Goal: Task Accomplishment & Management: Complete application form

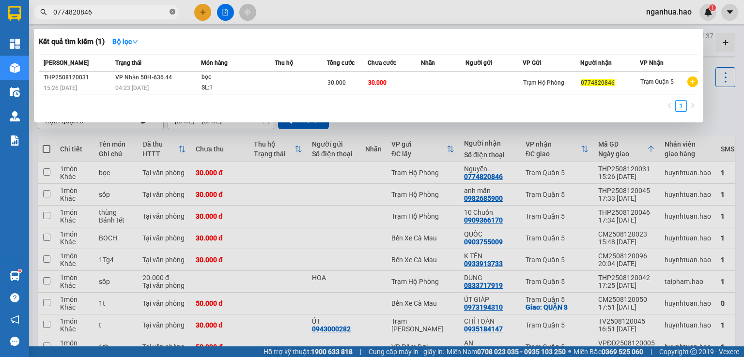
click at [174, 14] on icon "close-circle" at bounding box center [172, 12] width 6 height 6
type input "0952858264"
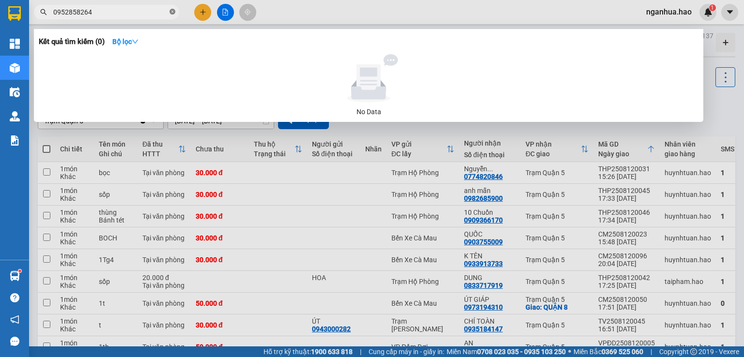
click at [175, 14] on icon "close-circle" at bounding box center [172, 12] width 6 height 6
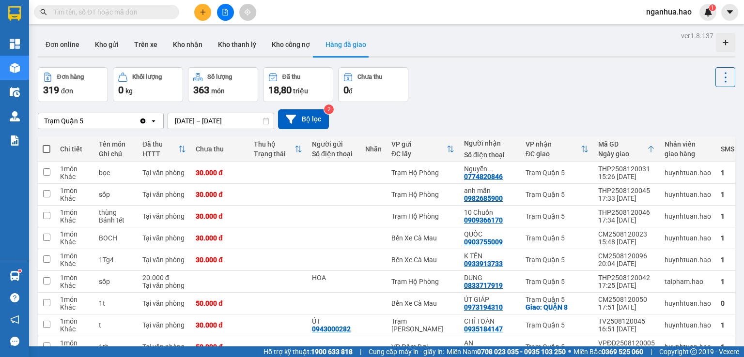
click at [124, 7] on input "text" at bounding box center [110, 12] width 114 height 11
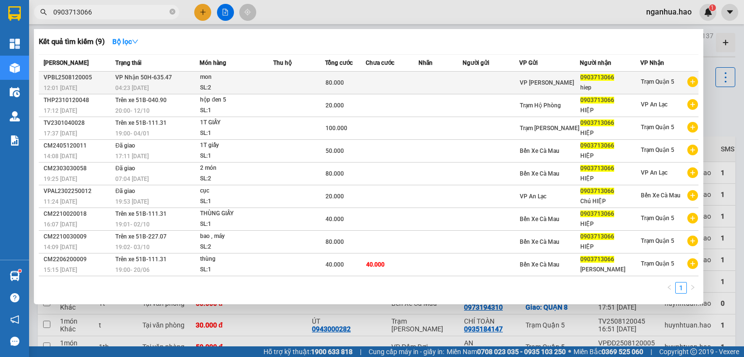
type input "0903713066"
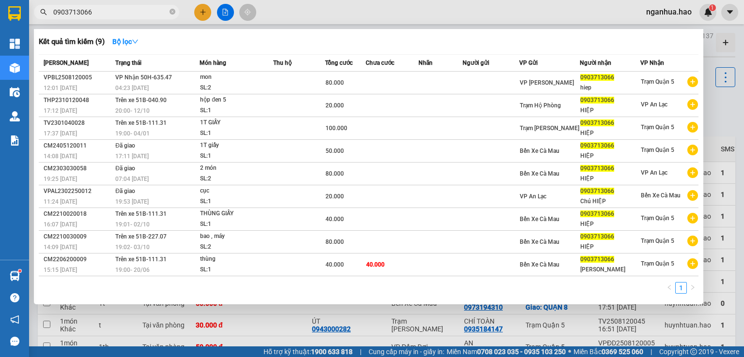
click at [233, 80] on div "mon" at bounding box center [236, 77] width 73 height 11
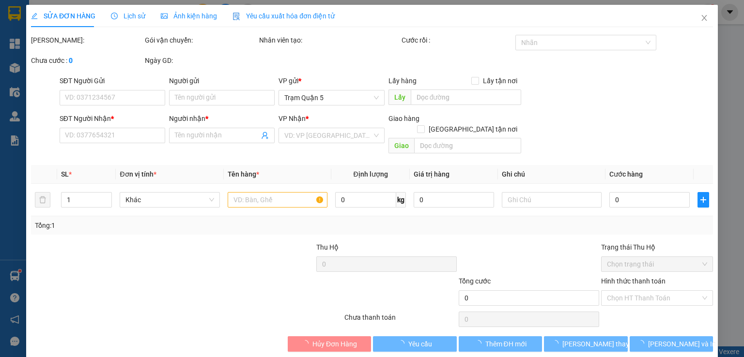
type input "0903713066"
type input "hiep"
type input "80.000"
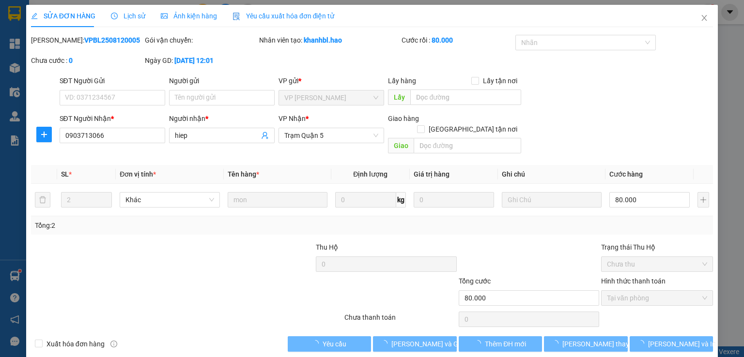
click at [177, 15] on span "Ảnh kiện hàng" at bounding box center [189, 16] width 56 height 8
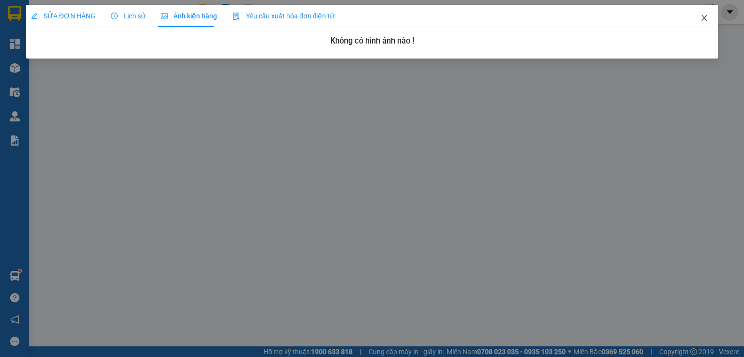
click at [701, 19] on icon "close" at bounding box center [704, 18] width 8 height 8
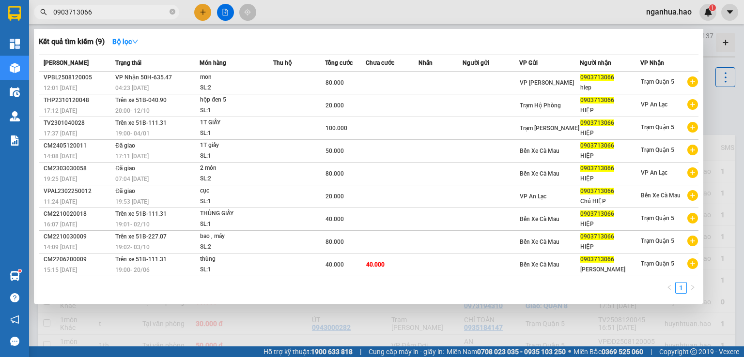
click at [139, 10] on input "0903713066" at bounding box center [110, 12] width 114 height 11
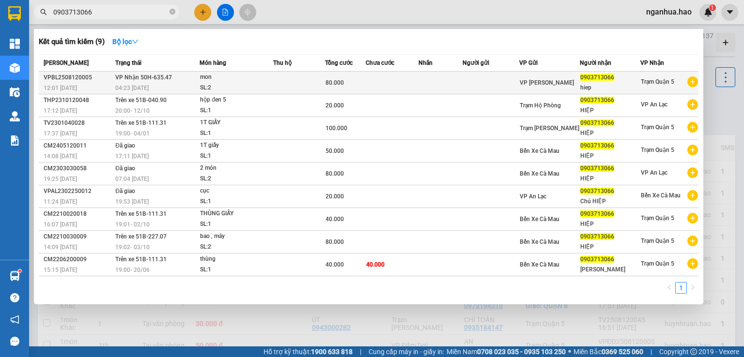
click at [161, 81] on span "VP Nhận 50H-635.47" at bounding box center [143, 77] width 57 height 7
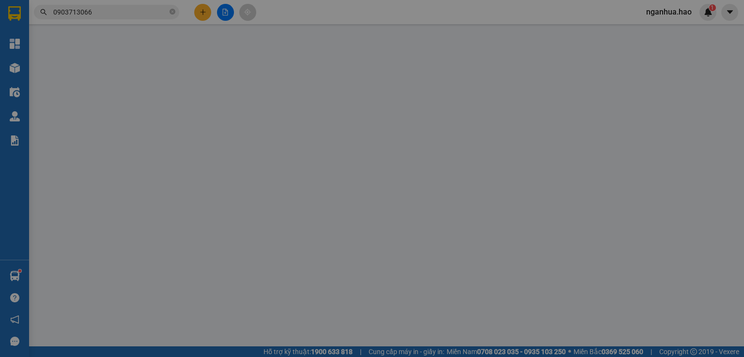
type input "0903713066"
type input "hiep"
type input "80.000"
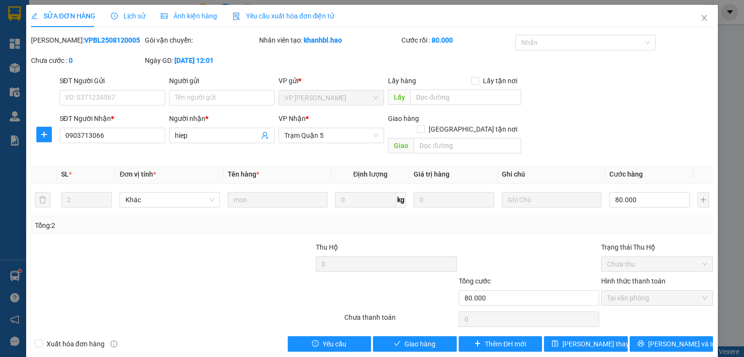
click at [124, 12] on span "Lịch sử" at bounding box center [128, 16] width 34 height 8
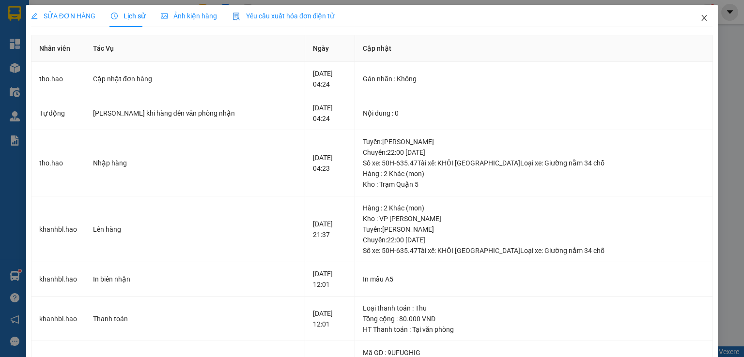
click at [701, 14] on span "Close" at bounding box center [703, 18] width 27 height 27
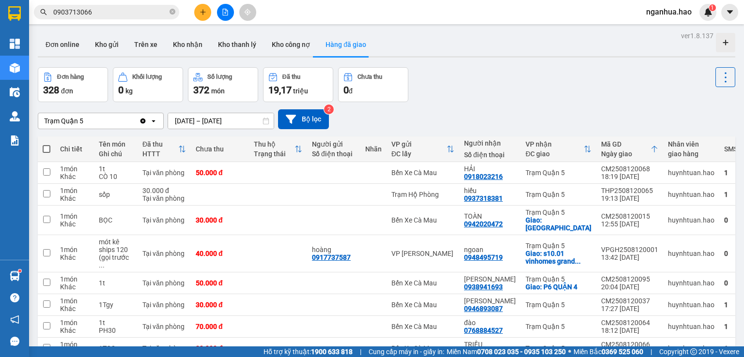
click at [104, 15] on input "0903713066" at bounding box center [110, 12] width 114 height 11
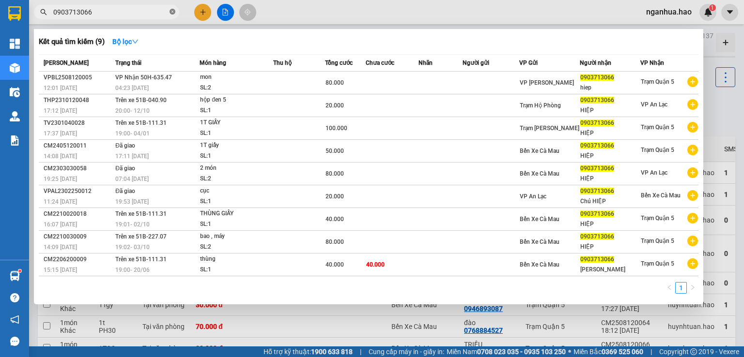
click at [169, 14] on icon "close-circle" at bounding box center [172, 12] width 6 height 6
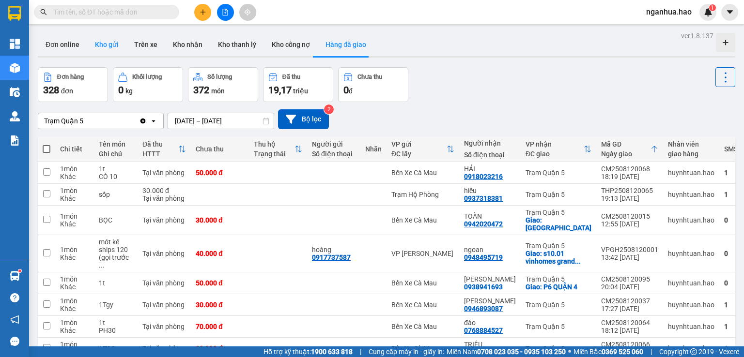
click at [105, 42] on button "Kho gửi" at bounding box center [106, 44] width 39 height 23
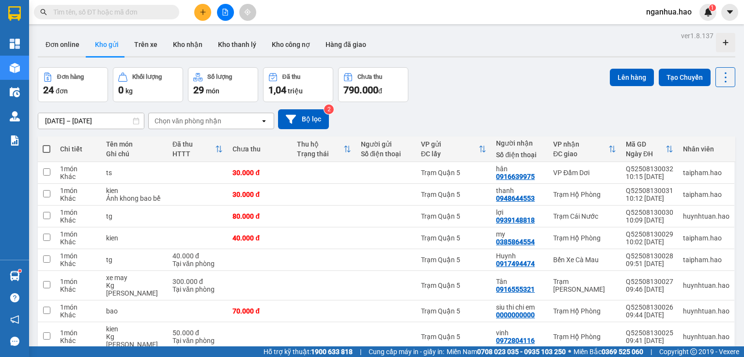
click at [166, 15] on input "text" at bounding box center [110, 12] width 114 height 11
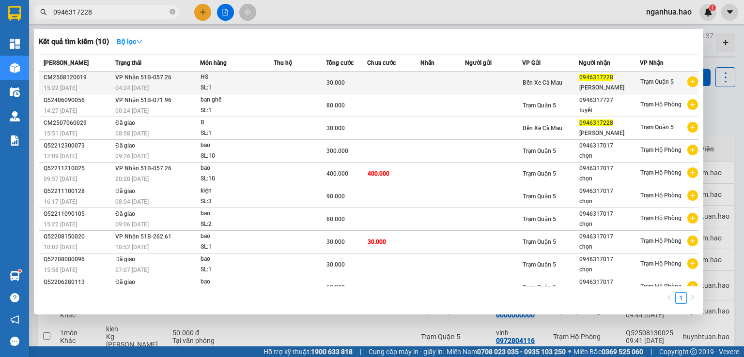
type input "0946317228"
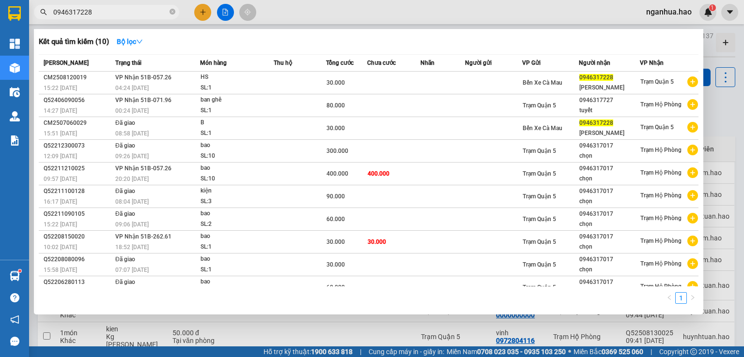
click at [220, 83] on div "SL: 1" at bounding box center [236, 88] width 73 height 11
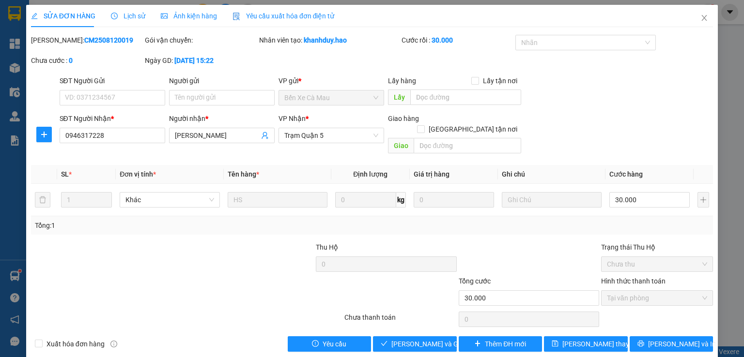
type input "0946317228"
type input "[PERSON_NAME]"
type input "30.000"
click at [698, 14] on span "Close" at bounding box center [703, 18] width 27 height 27
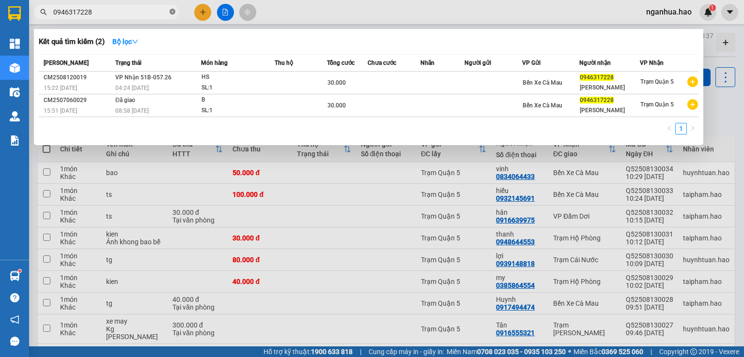
click at [170, 9] on icon "close-circle" at bounding box center [172, 12] width 6 height 6
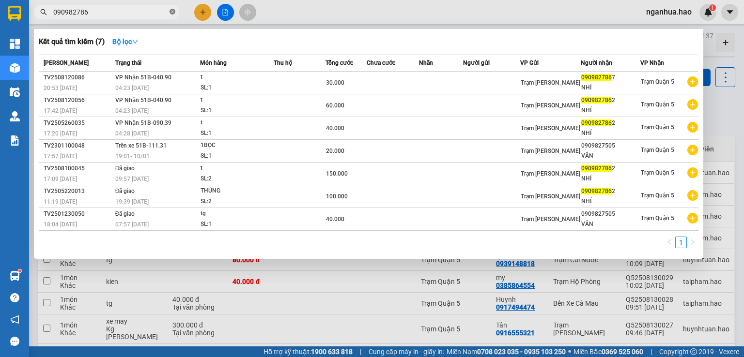
type input "0909827862"
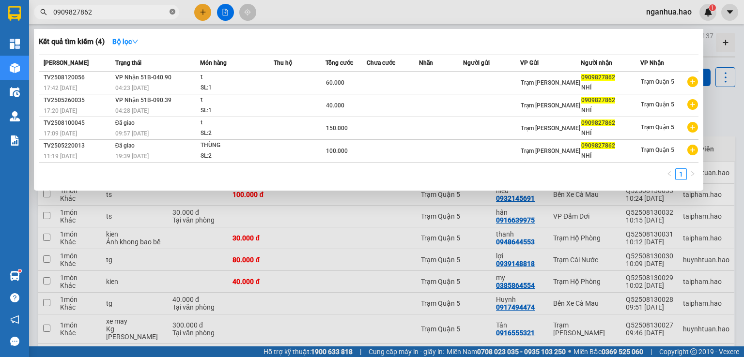
click at [172, 9] on icon "close-circle" at bounding box center [172, 12] width 6 height 6
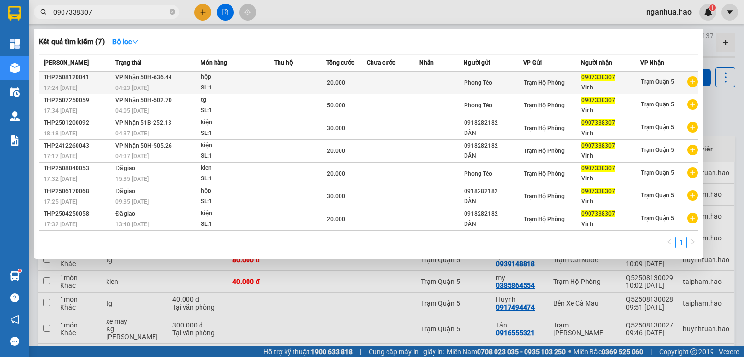
type input "0907338307"
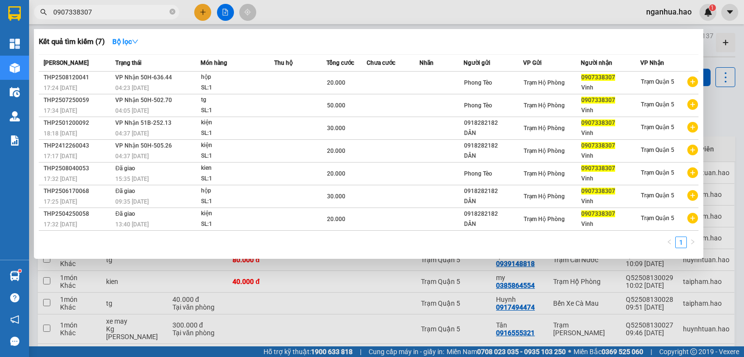
click at [230, 83] on div "SL: 1" at bounding box center [237, 88] width 73 height 11
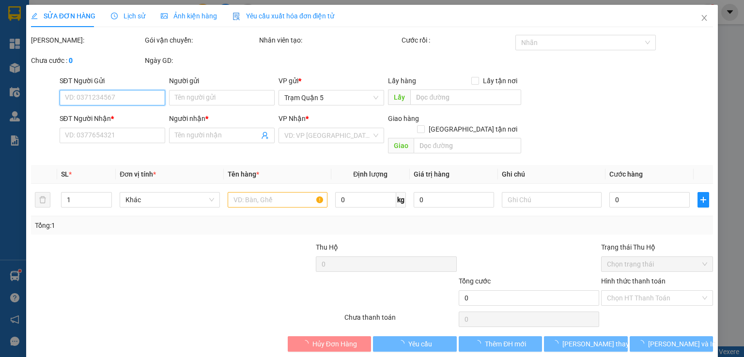
type input "Phong Tèo"
type input "0907338307"
type input "Vinh"
type input "20.000"
type input "0"
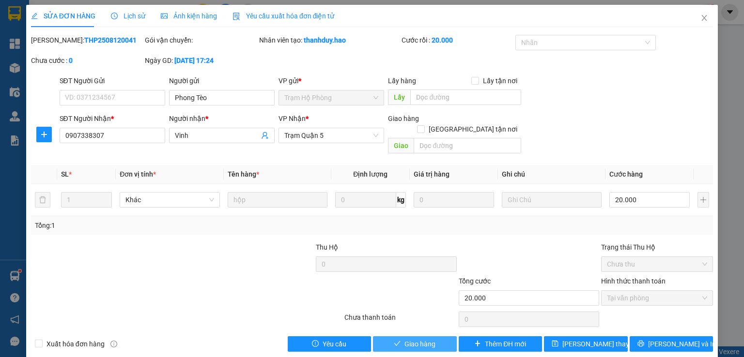
click at [428, 339] on span "Giao hàng" at bounding box center [419, 344] width 31 height 11
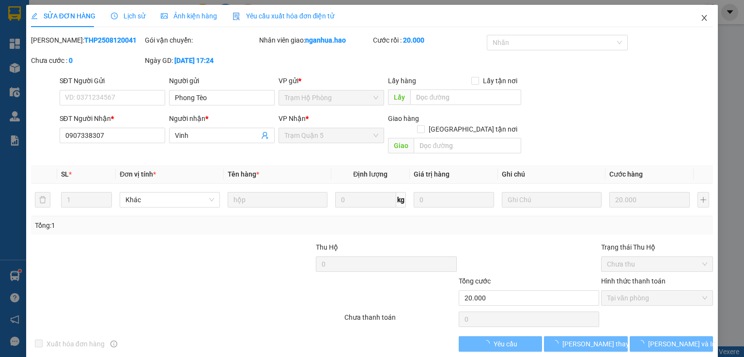
drag, startPoint x: 696, startPoint y: 19, endPoint x: 667, endPoint y: 71, distance: 58.7
click at [667, 71] on div "SỬA ĐƠN HÀNG Lịch sử Ảnh kiện hàng Yêu cầu xuất hóa đơn điện tử Total Paid Fee …" at bounding box center [371, 182] width 691 height 354
